Goal: Task Accomplishment & Management: Manage account settings

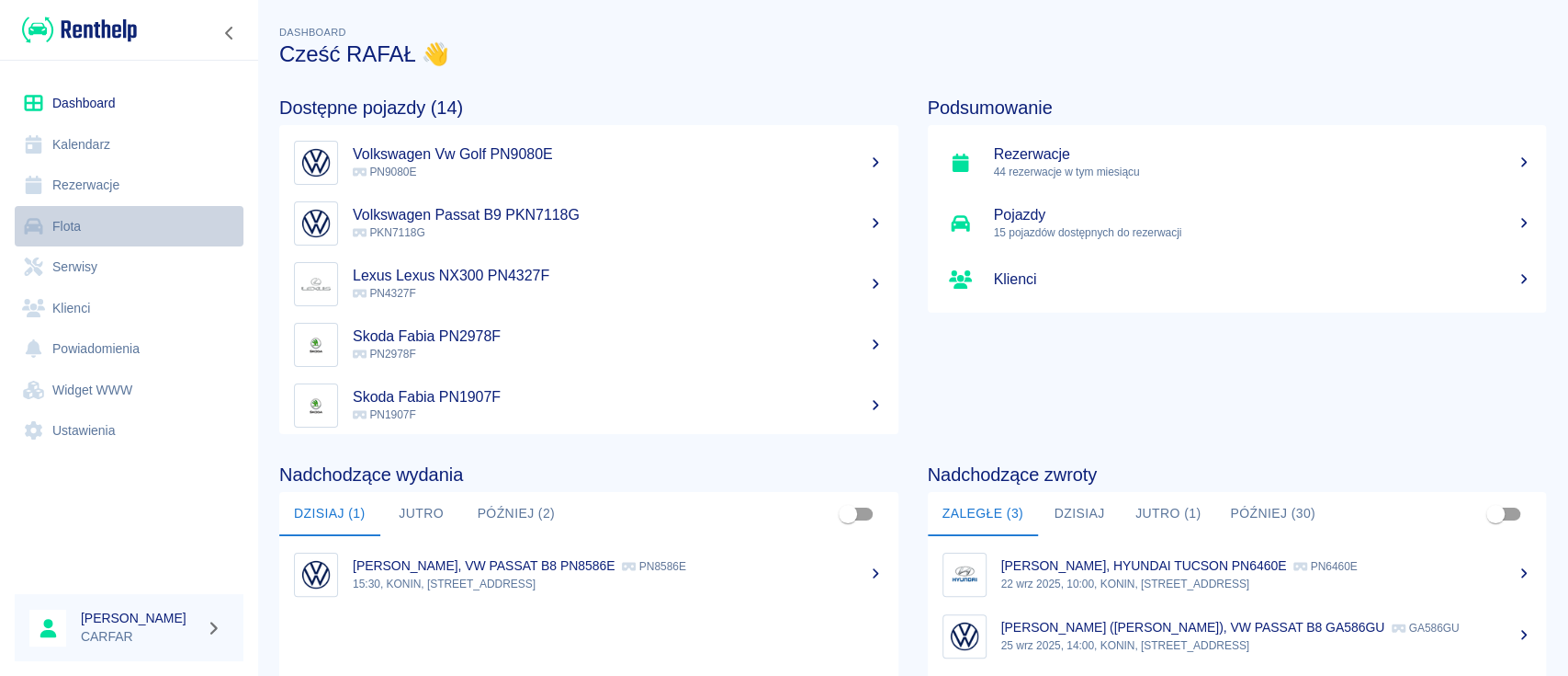
click at [101, 229] on link "Flota" at bounding box center [129, 226] width 228 height 41
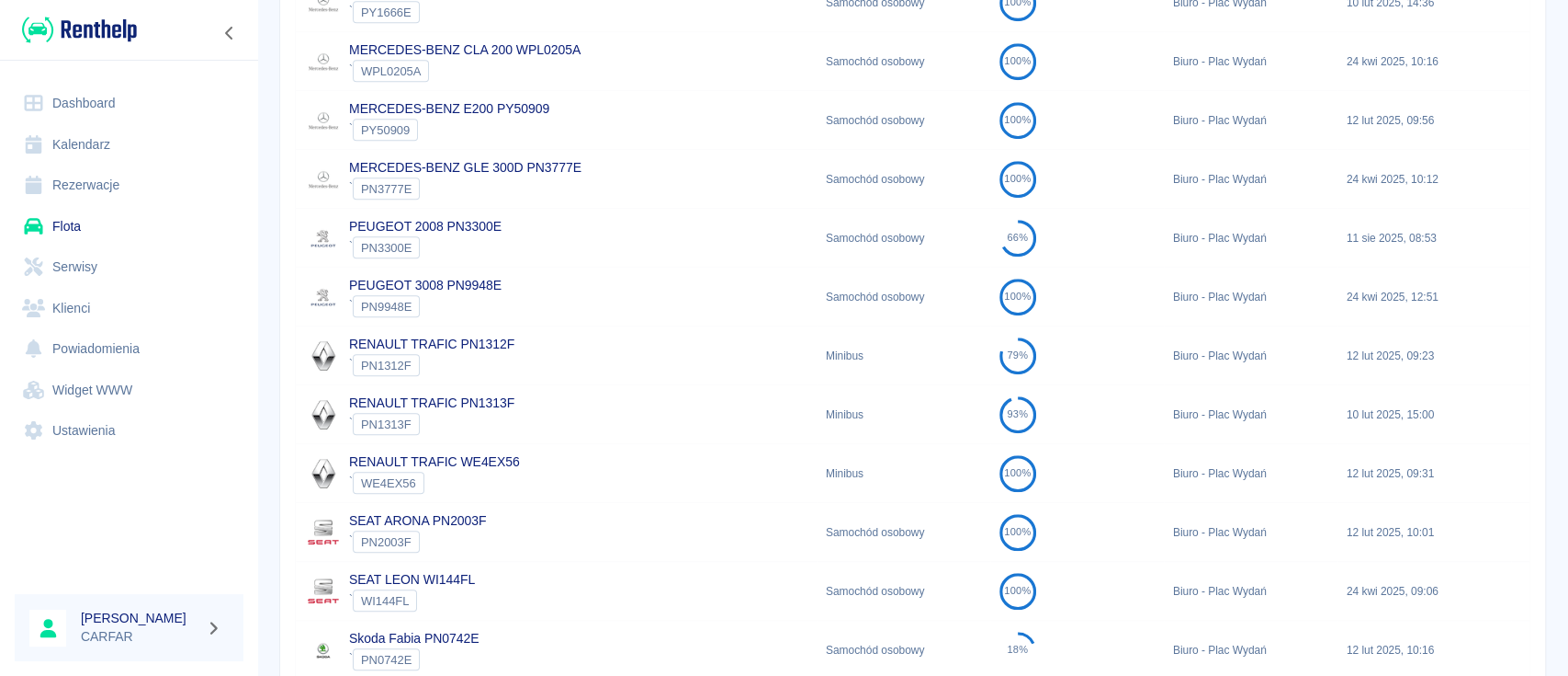
scroll to position [1212, 0]
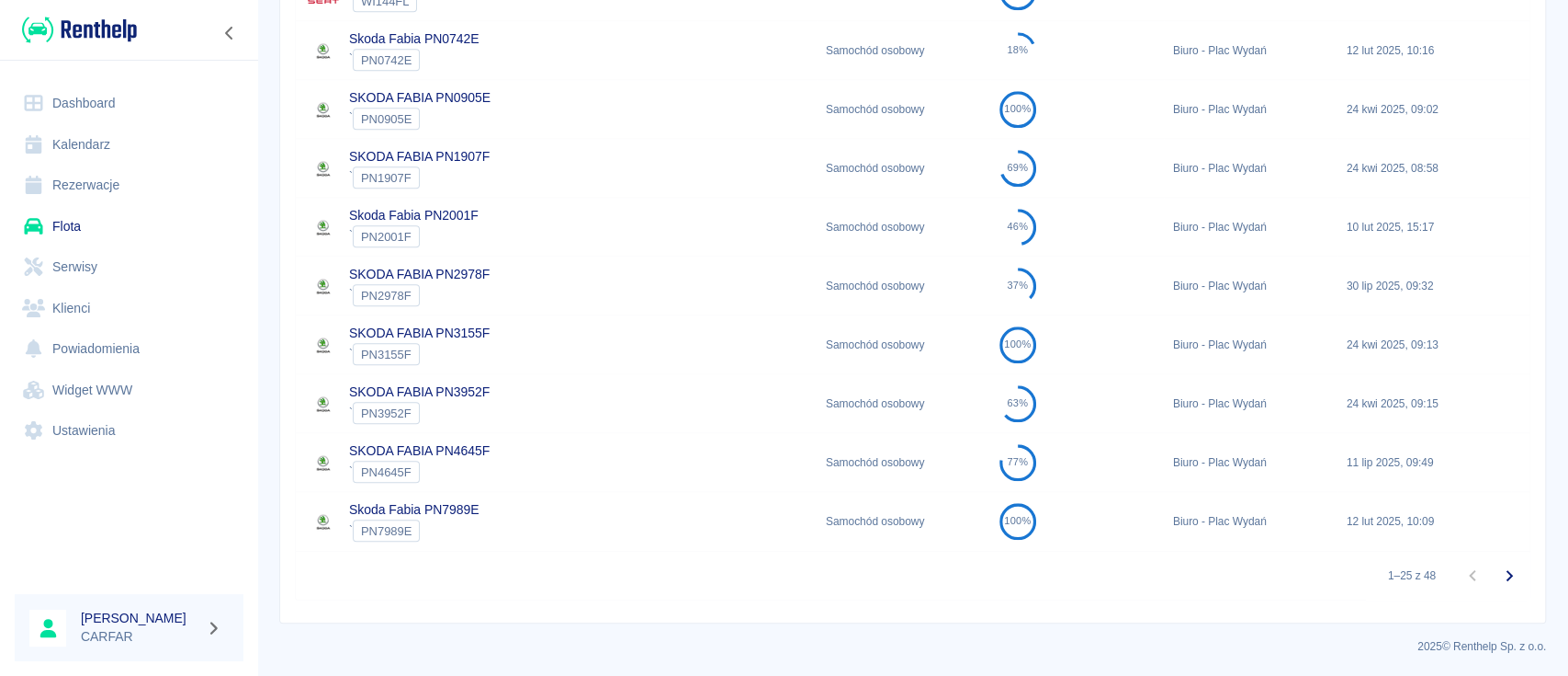
click at [1501, 570] on button "Przejdź do następnej strony" at bounding box center [1509, 575] width 36 height 36
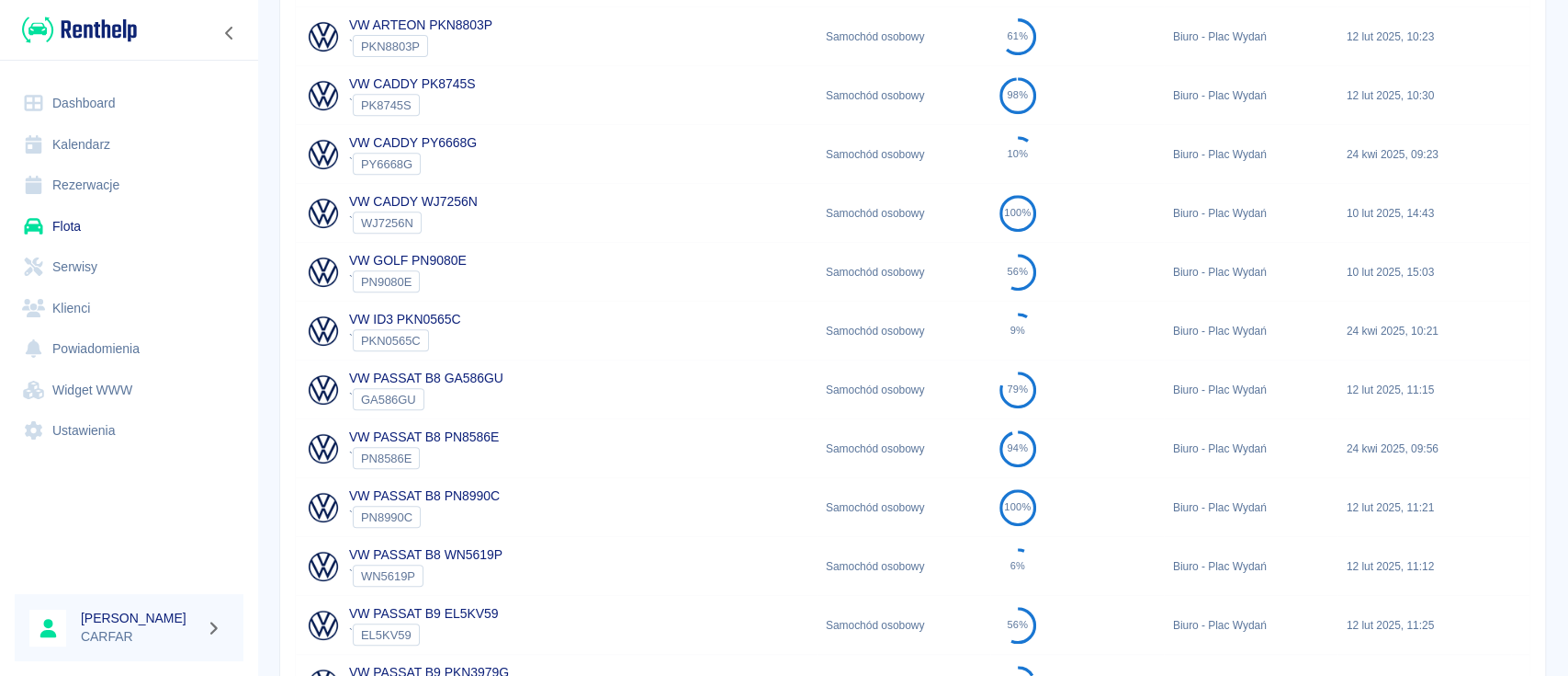
scroll to position [481, 0]
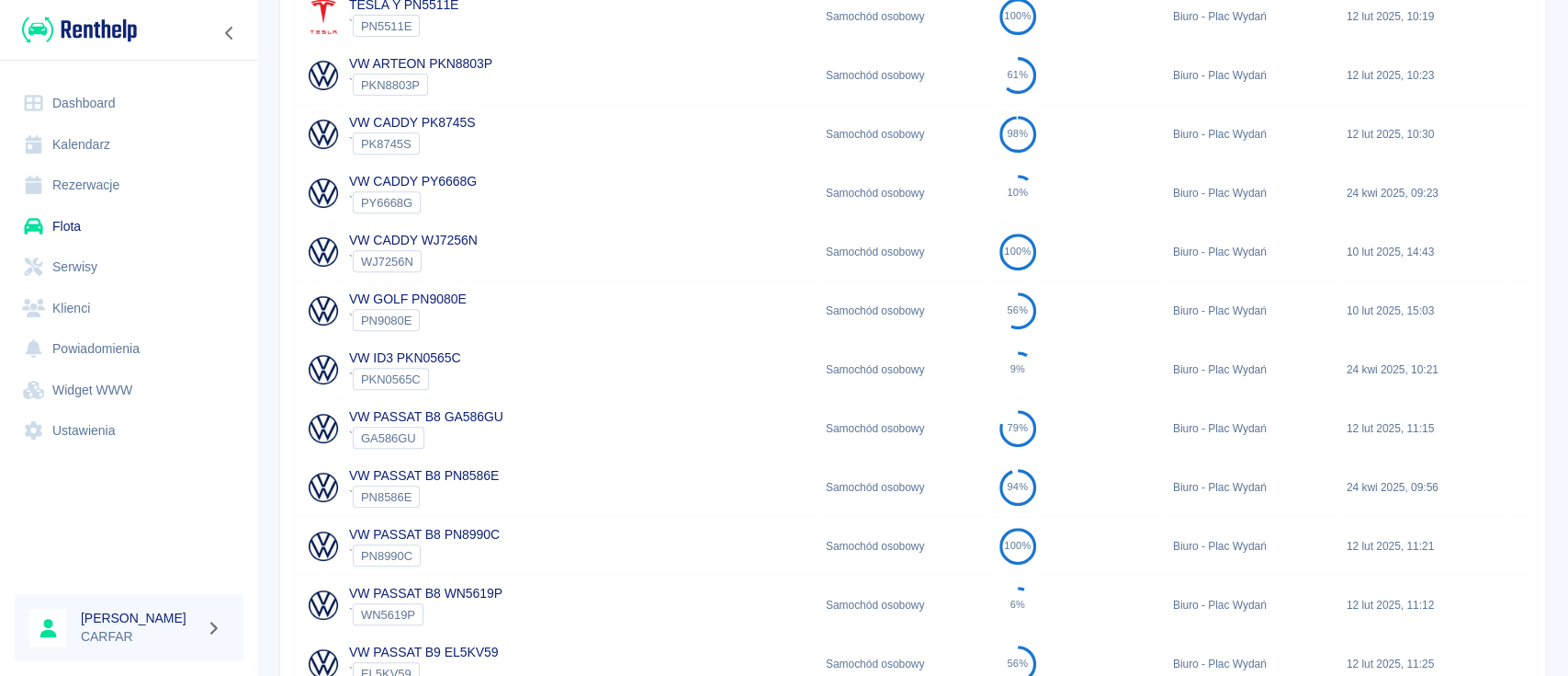
click at [551, 126] on div "VW CADDY PK8745S ` PK8745S" at bounding box center [556, 133] width 521 height 59
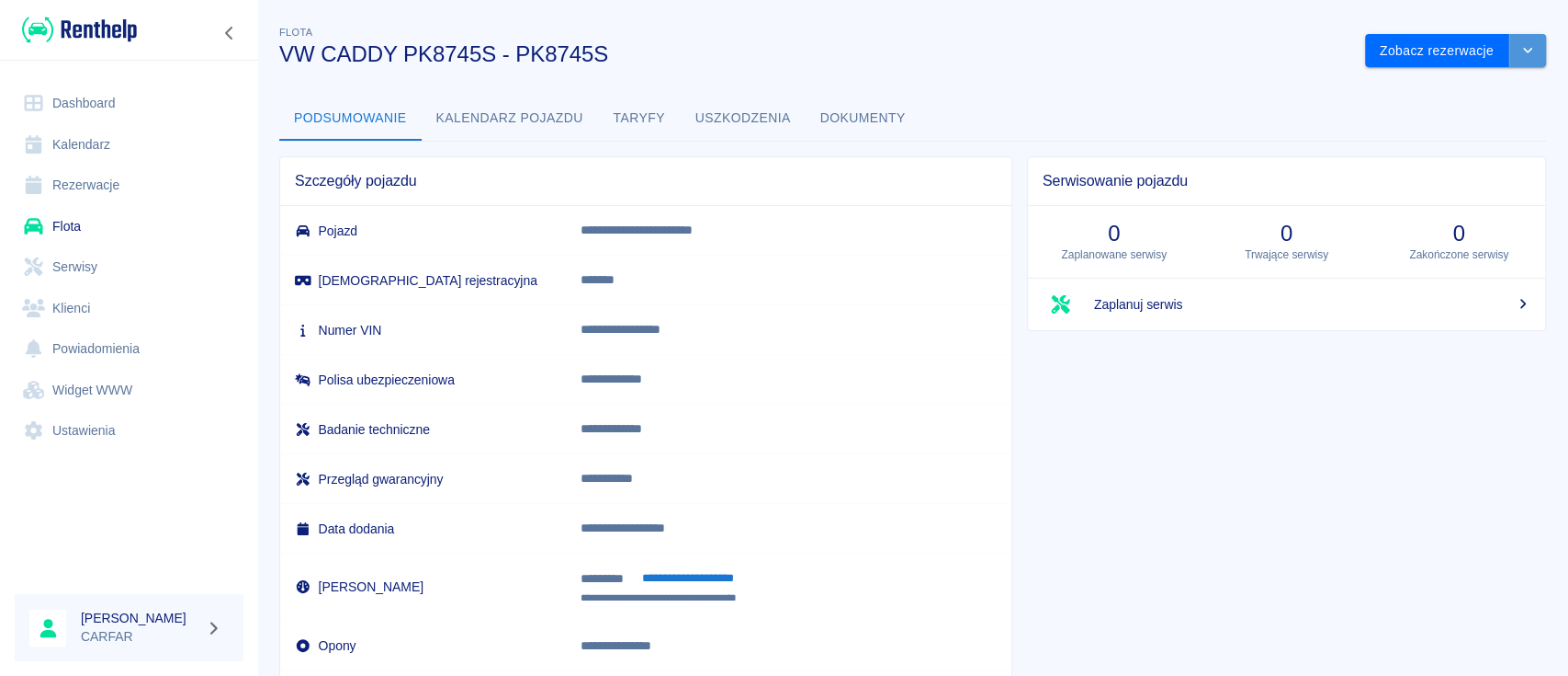
click at [1520, 51] on button "drop-down" at bounding box center [1528, 50] width 36 height 34
click at [1495, 82] on li "Zaktualizuj dane pojazdu" at bounding box center [1437, 90] width 171 height 31
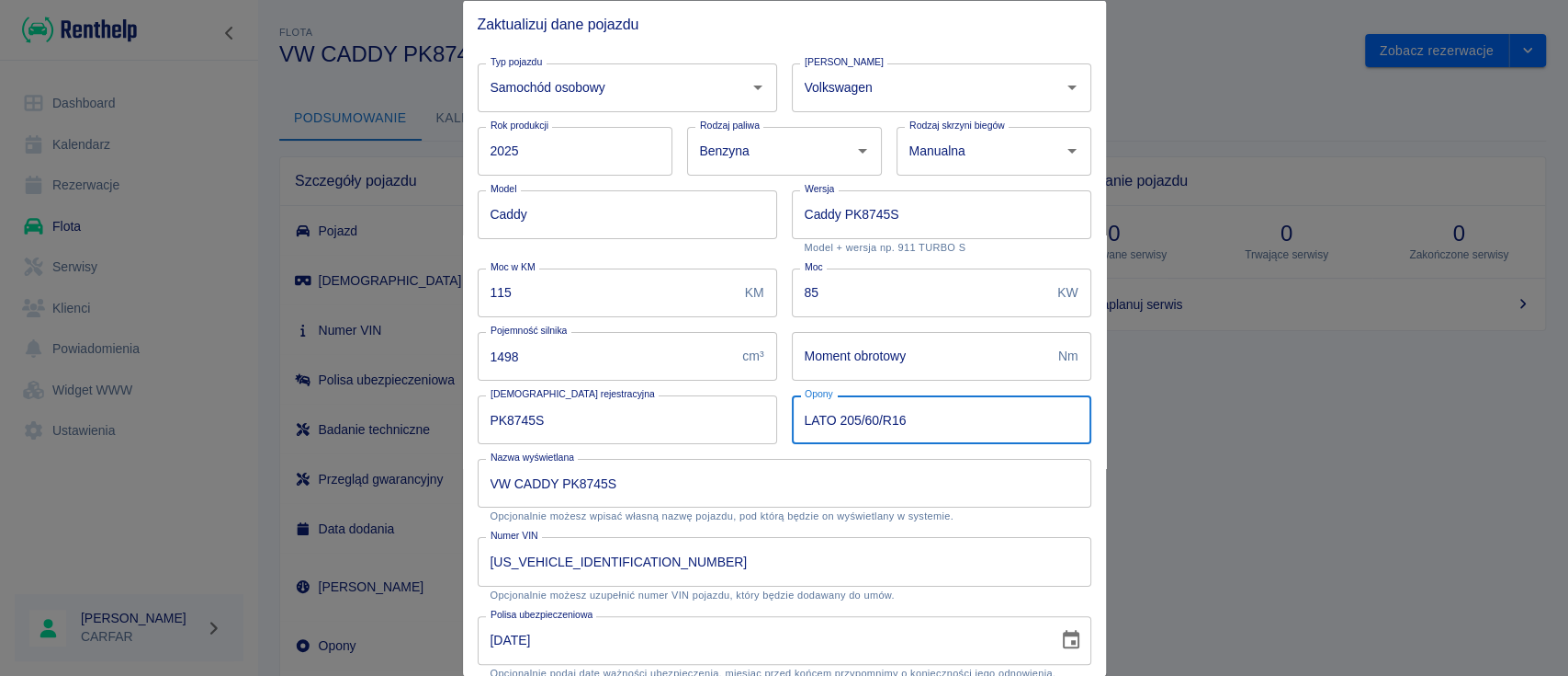
drag, startPoint x: 825, startPoint y: 419, endPoint x: 772, endPoint y: 417, distance: 53.0
click at [777, 417] on div "Opony LATO 205/60/R16 Opony" at bounding box center [934, 412] width 314 height 63
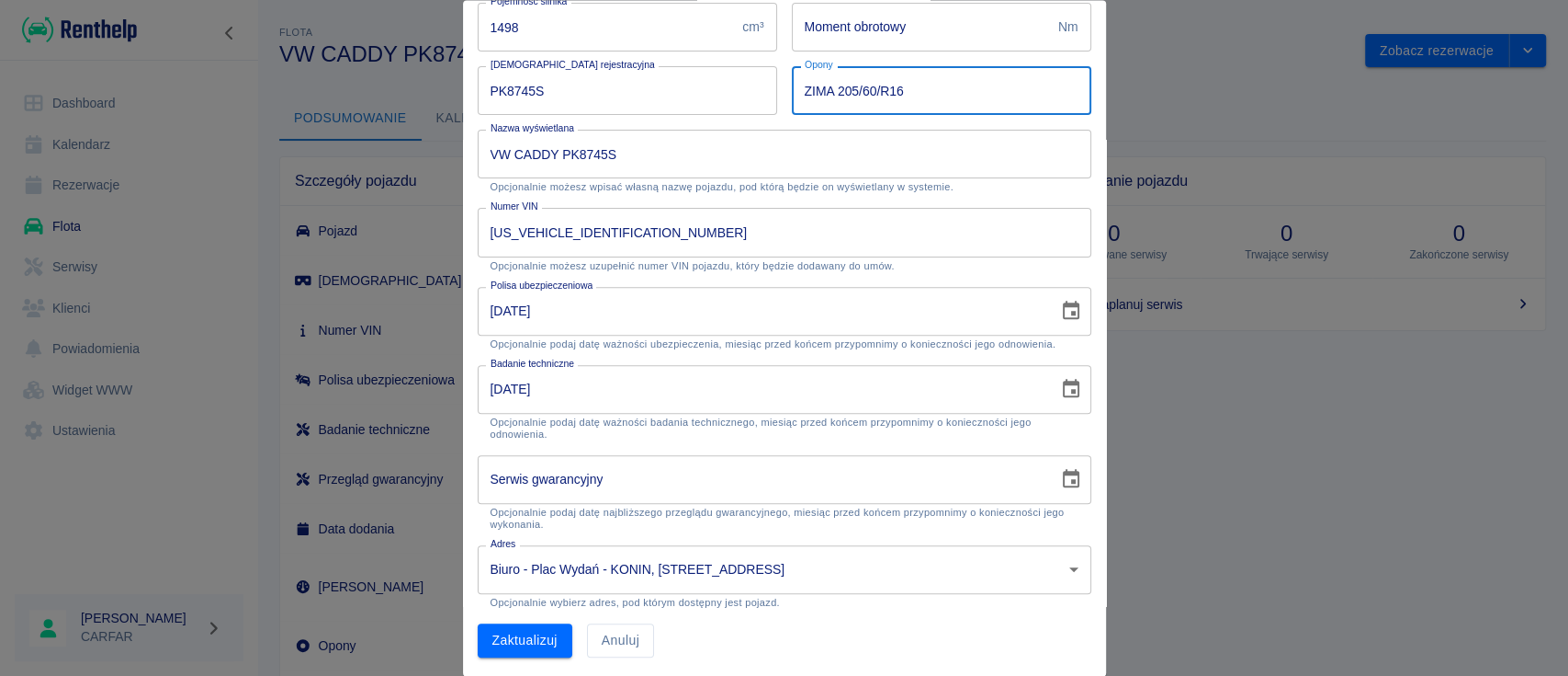
scroll to position [331, 0]
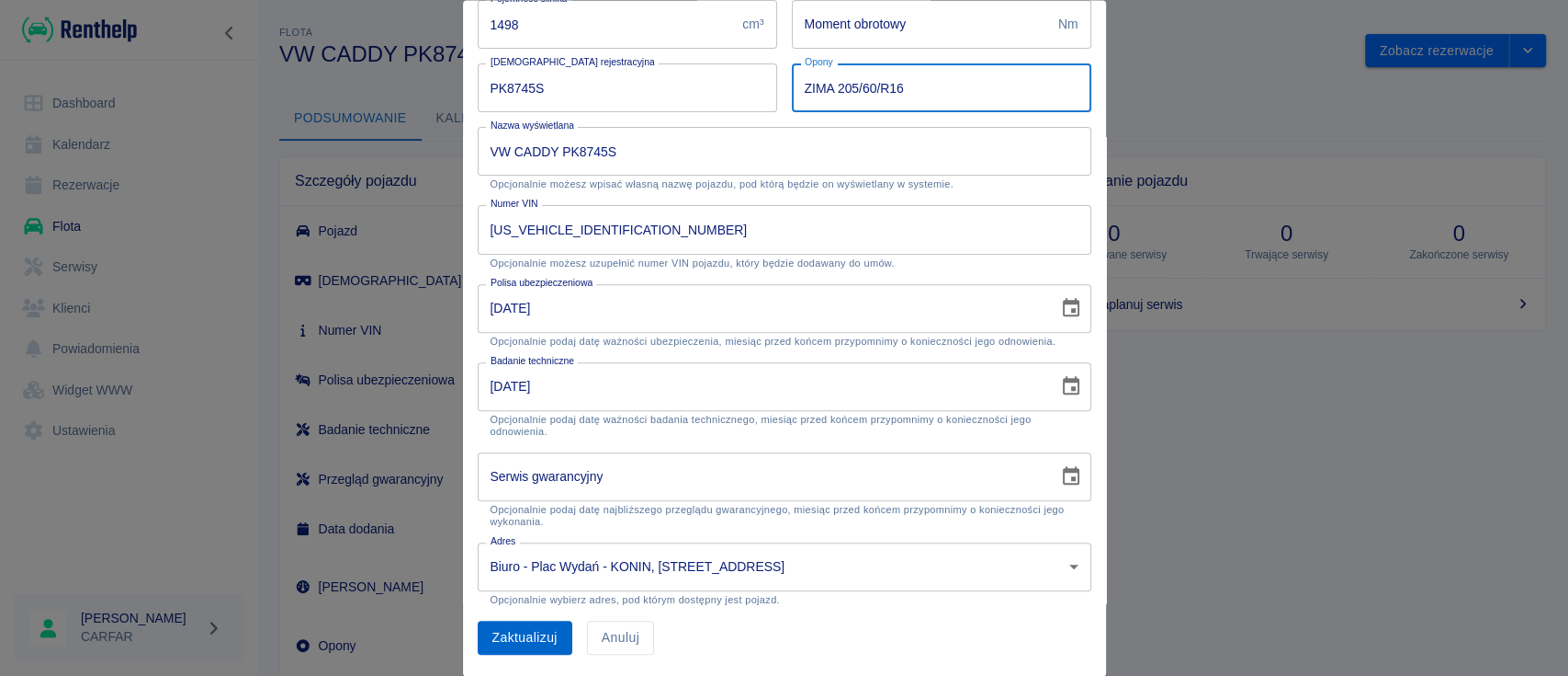
type input "ZIMA 205/60/R16"
click at [522, 631] on button "Zaktualizuj" at bounding box center [525, 638] width 95 height 34
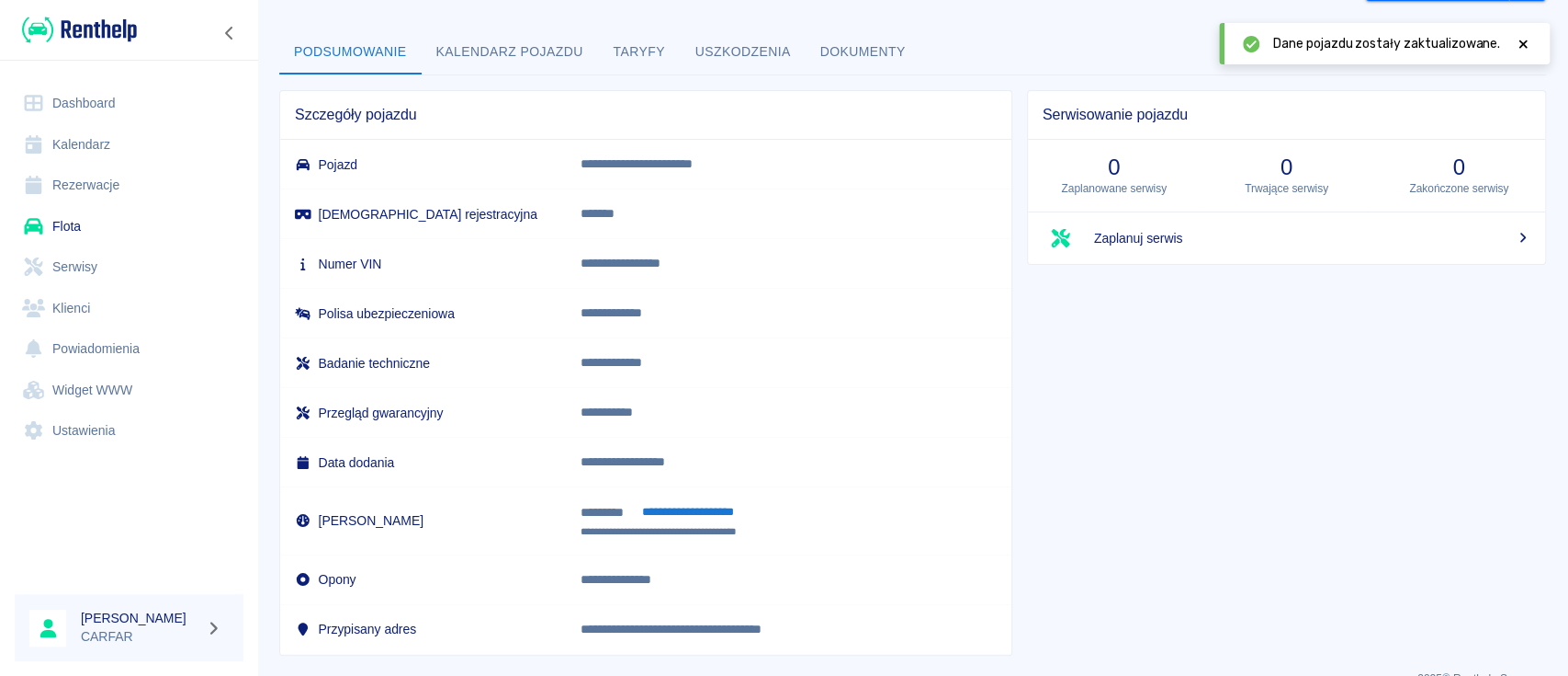
scroll to position [97, 0]
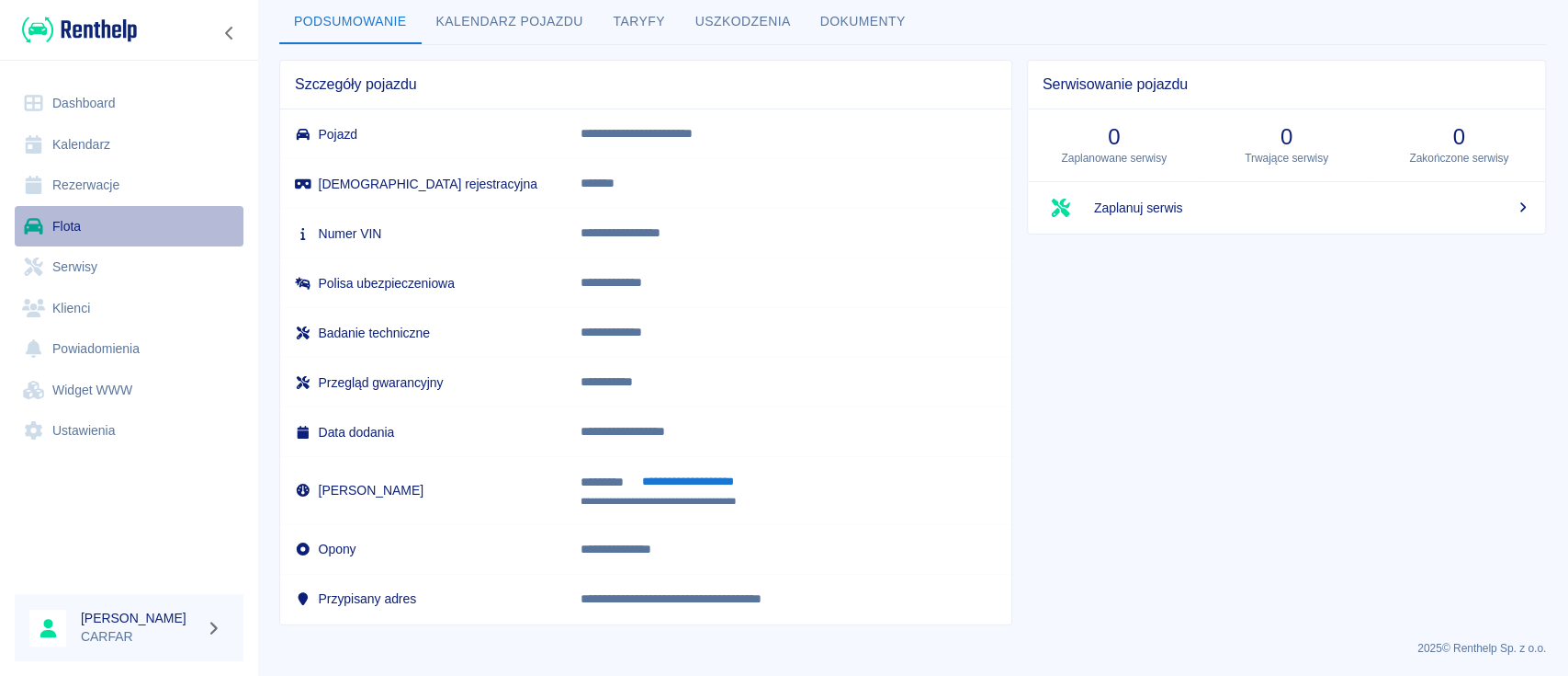
click at [83, 226] on link "Flota" at bounding box center [129, 226] width 228 height 41
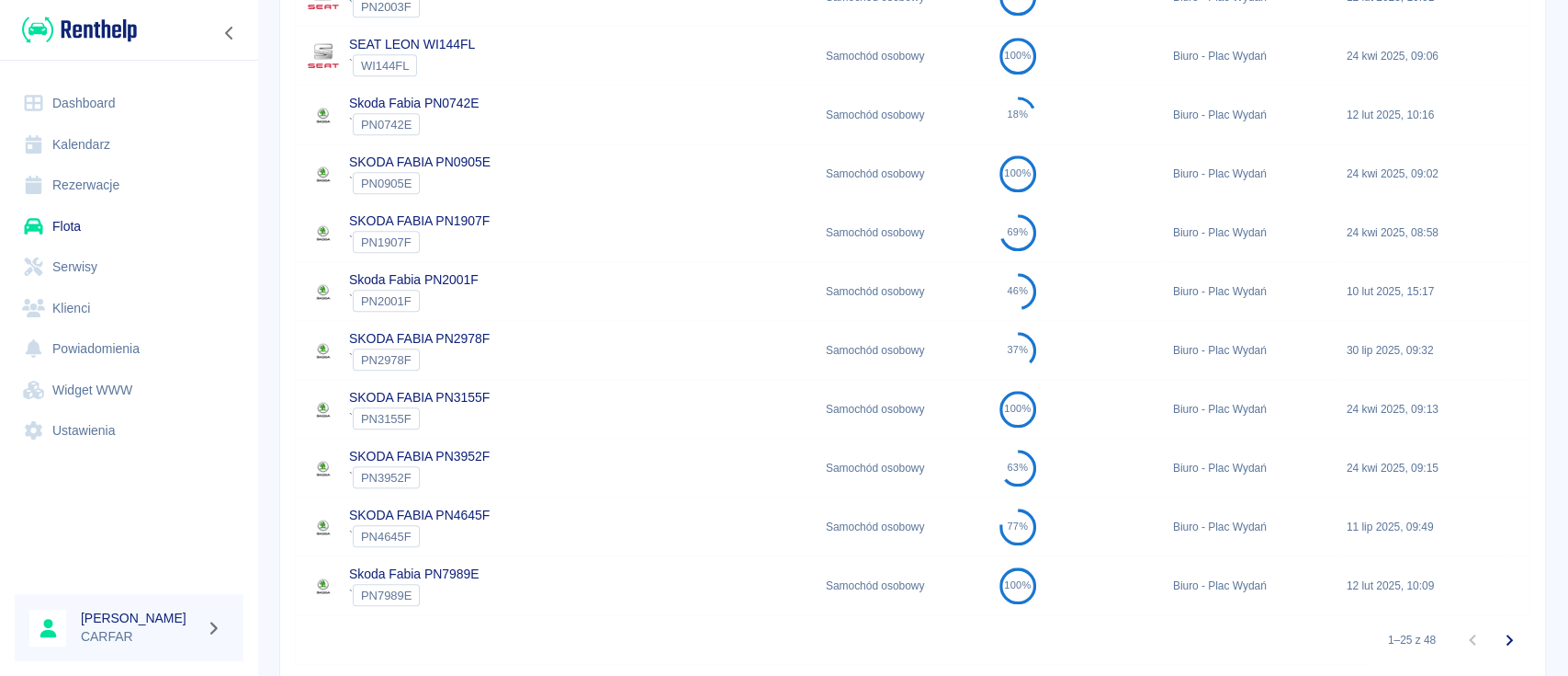
scroll to position [1212, 0]
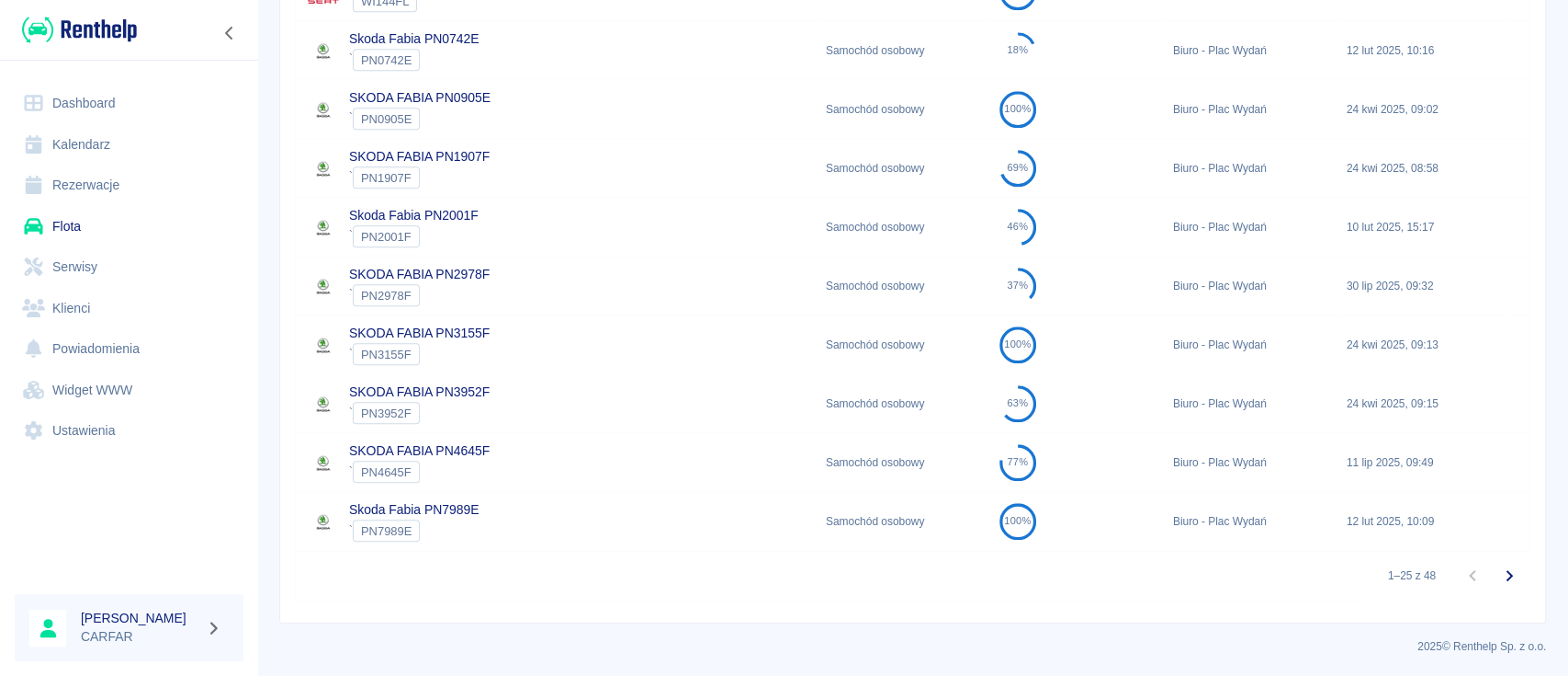
click at [1498, 577] on icon "Przejdź do następnej strony" at bounding box center [1509, 575] width 22 height 22
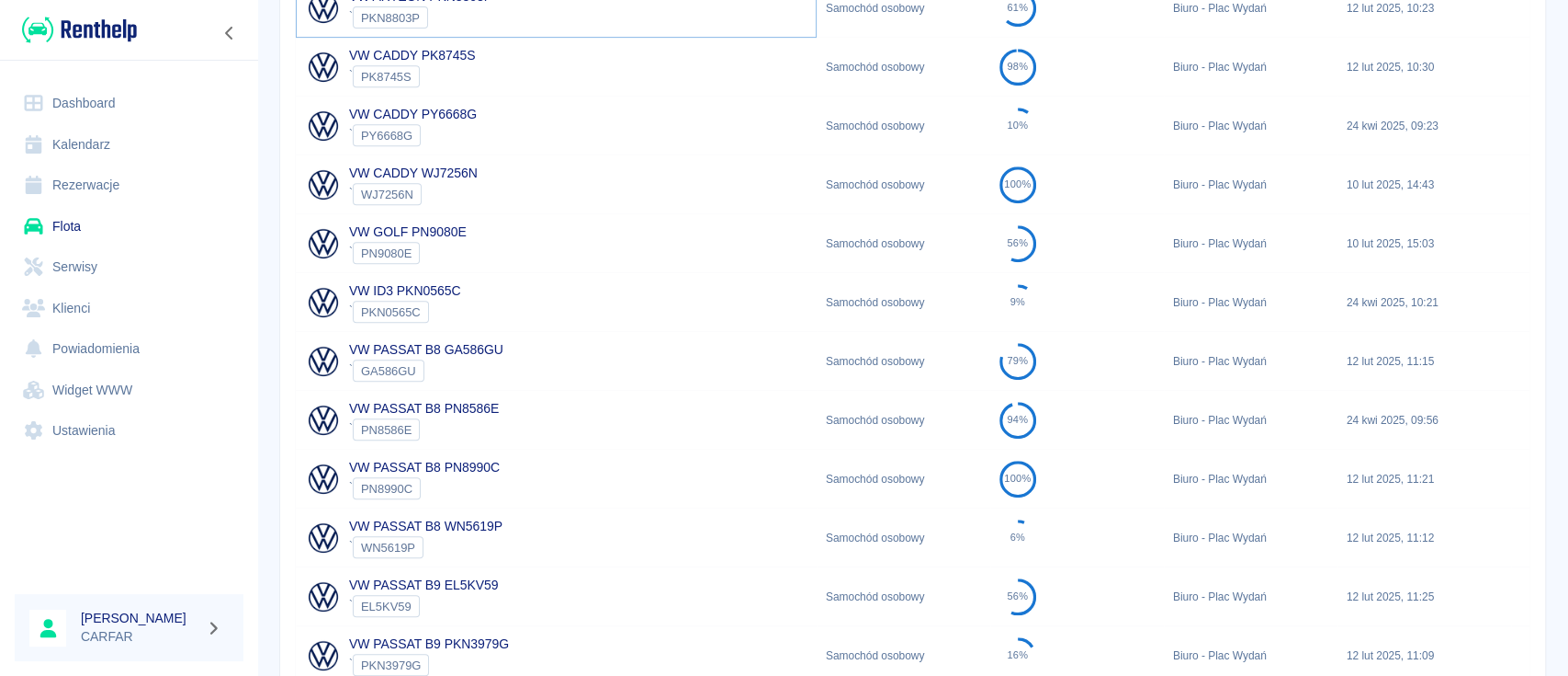
scroll to position [603, 0]
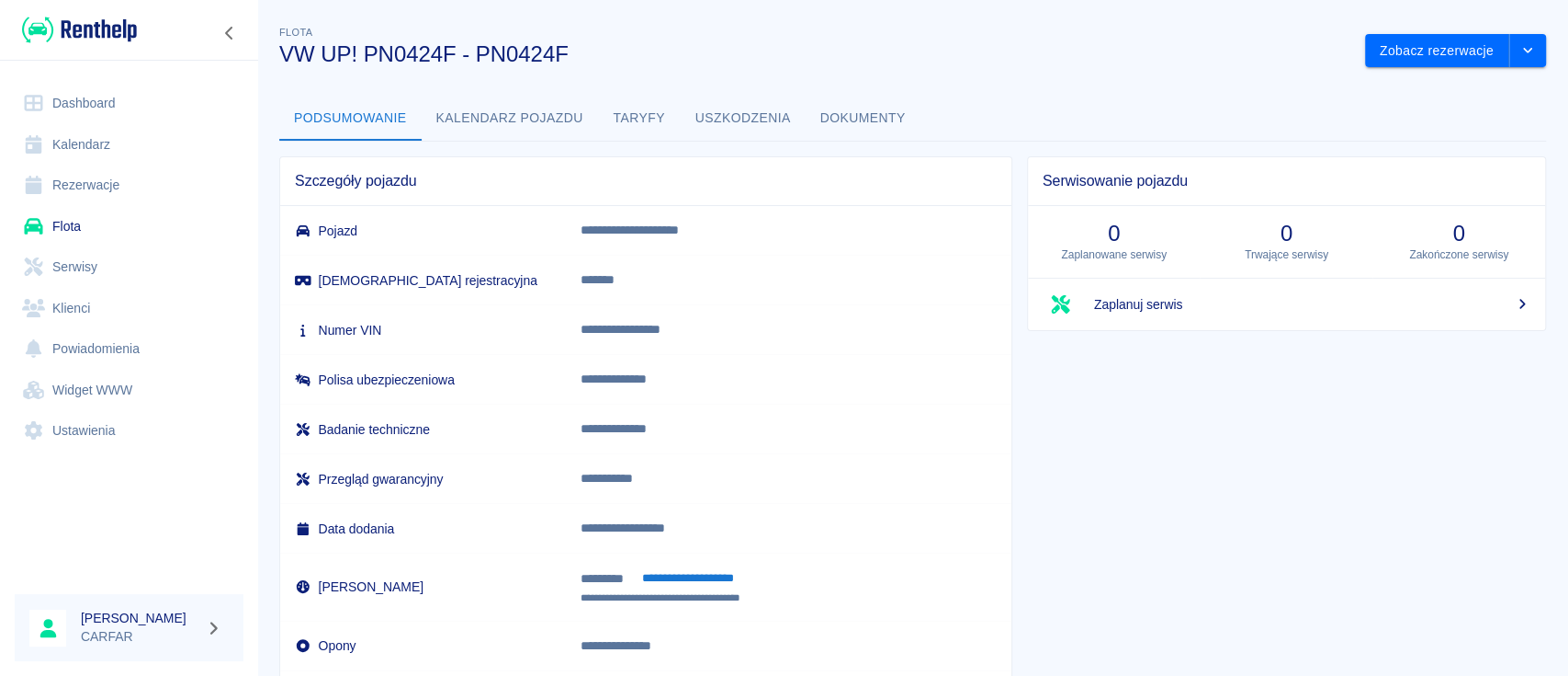
scroll to position [118, 0]
